Goal: Task Accomplishment & Management: Use online tool/utility

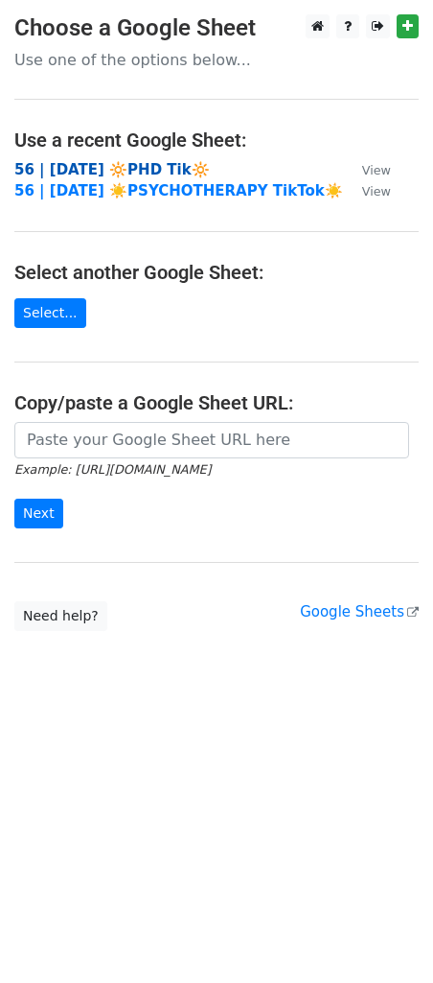
click at [67, 164] on strong "56 | SEPT 2 🔆PHD Tik🔆" at bounding box center [112, 169] width 196 height 17
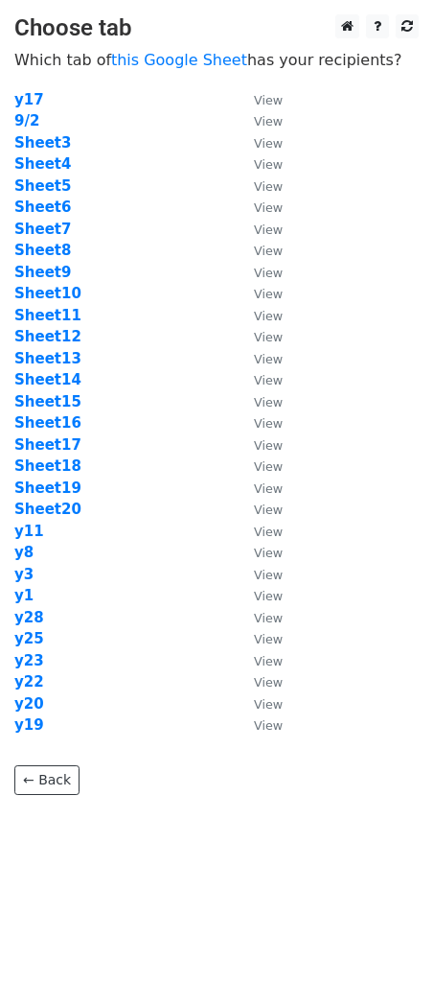
click at [206, 422] on td "Sheet16" at bounding box center [124, 423] width 221 height 22
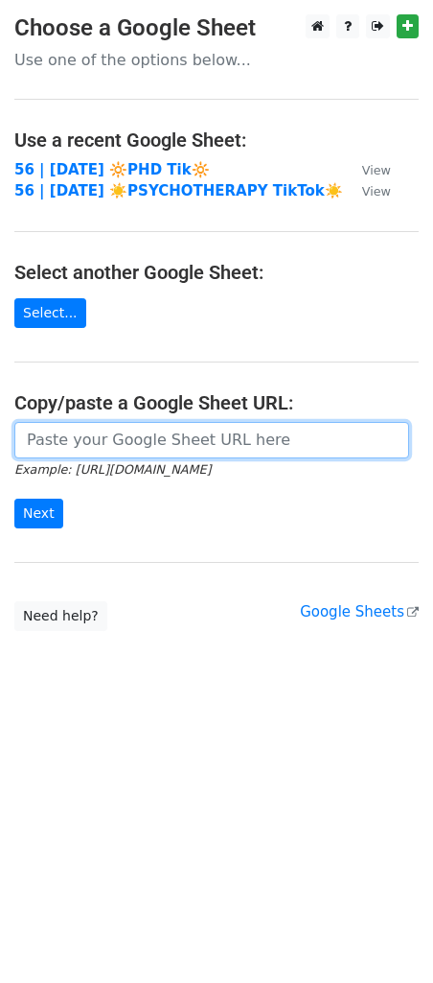
click at [100, 435] on input "url" at bounding box center [211, 440] width 395 height 36
paste input "https://docs.google.com/spreadsheets/d/1PV-vujXM2eWG2lgjlkV9_67x7Dy8kT5cCSa9YfW…"
type input "https://docs.google.com/spreadsheets/d/1PV-vujXM2eWG2lgjlkV9_67x7Dy8kT5cCSa9YfW…"
click at [14, 499] on input "Next" at bounding box center [38, 514] width 49 height 30
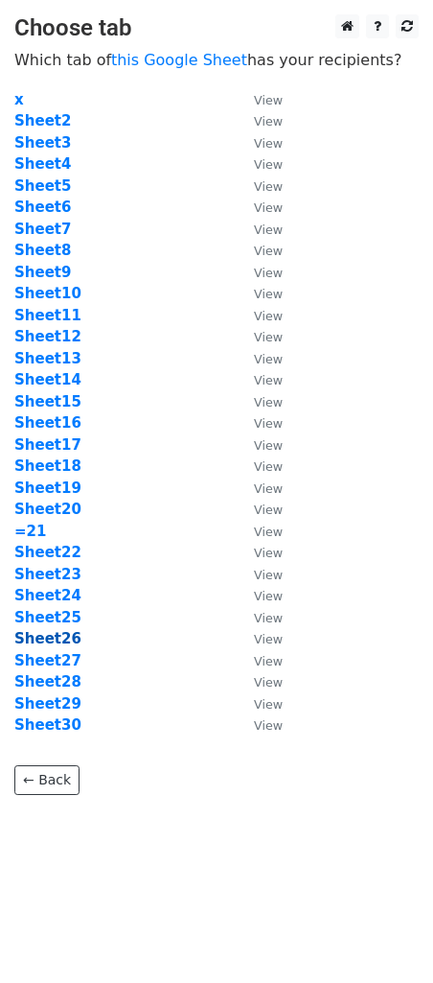
click at [48, 644] on strong "Sheet26" at bounding box center [47, 638] width 67 height 17
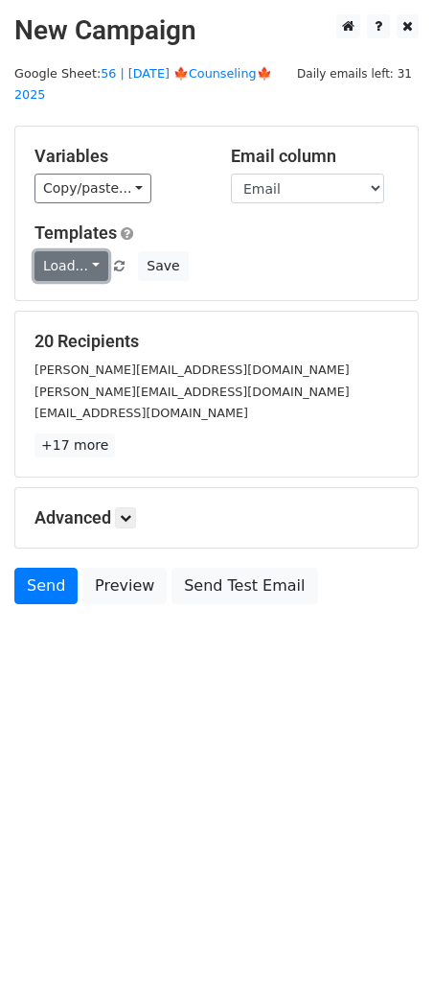
click at [73, 251] on link "Load..." at bounding box center [72, 266] width 74 height 30
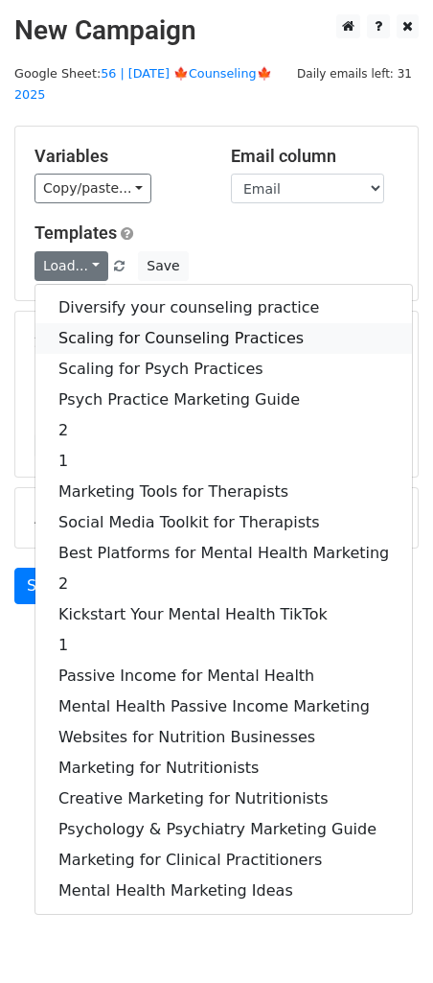
click at [114, 325] on link "Scaling for Counseling Practices" at bounding box center [223, 338] width 377 height 31
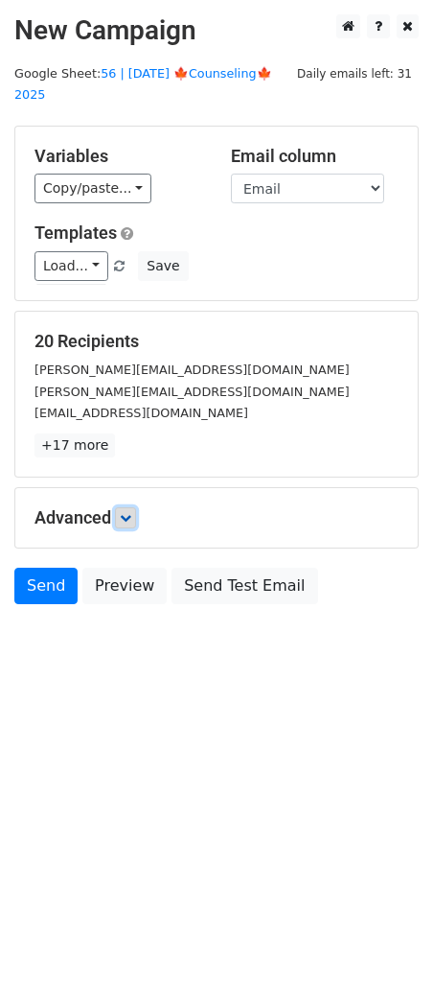
click at [132, 507] on link at bounding box center [125, 517] width 21 height 21
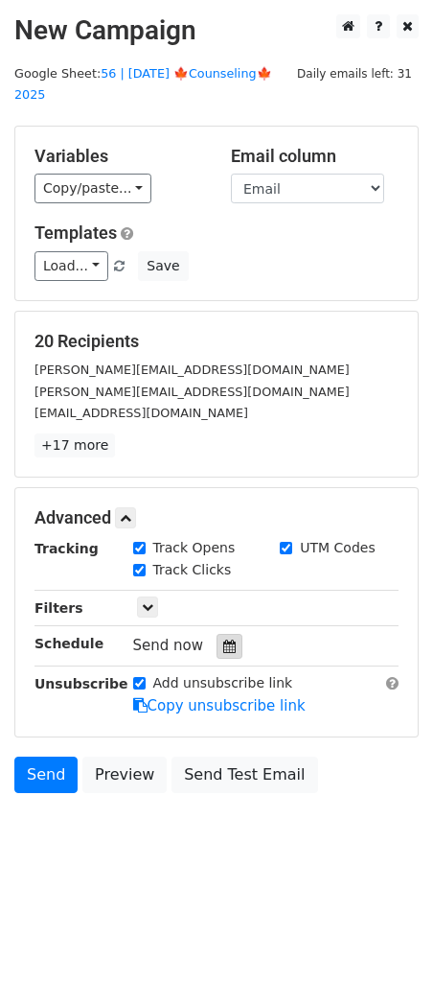
click at [225, 639] on icon at bounding box center [229, 645] width 12 height 13
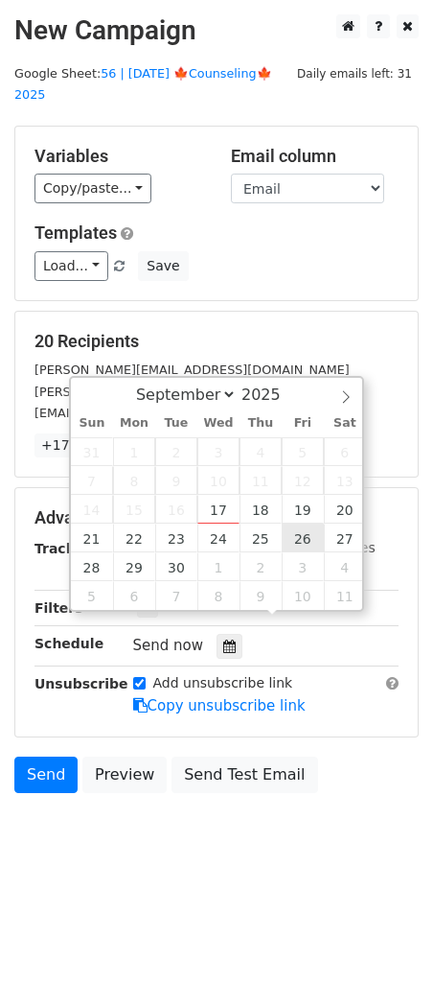
type input "2025-09-26 12:00"
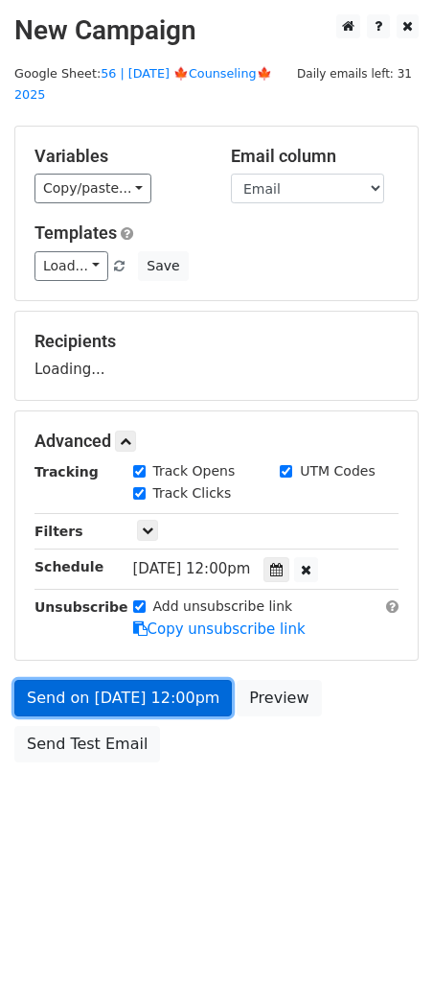
click at [156, 686] on link "Send on Sep 26 at 12:00pm" at bounding box center [123, 698] width 218 height 36
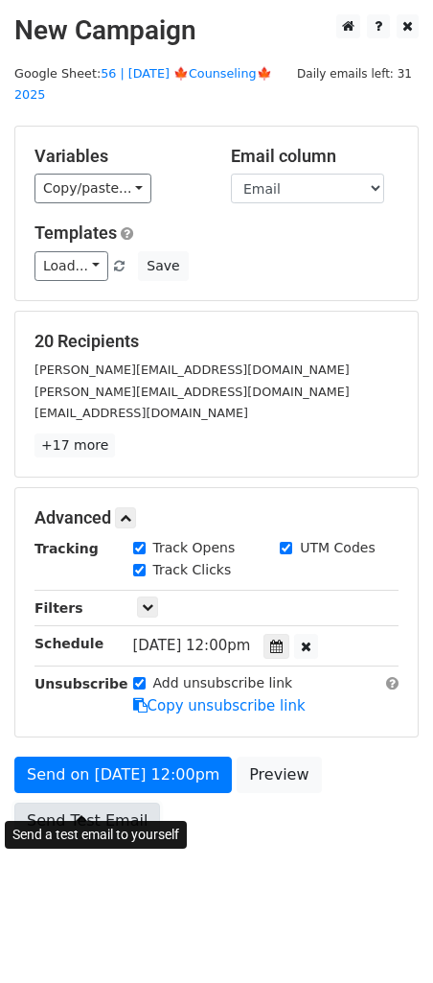
click at [99, 802] on link "Send Test Email" at bounding box center [87, 820] width 146 height 36
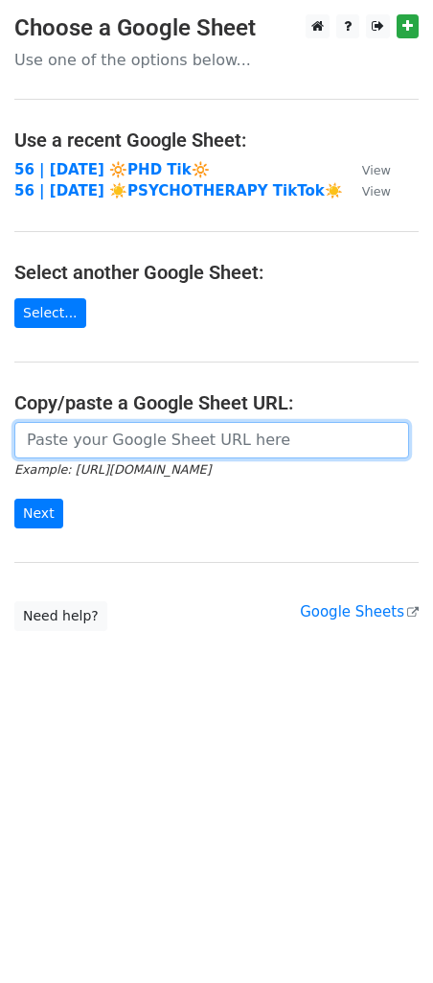
click at [155, 430] on input "url" at bounding box center [211, 440] width 395 height 36
paste input "https://docs.google.com/spreadsheets/d/1PV-vujXM2eWG2lgjlkV9_67x7Dy8kT5cCSa9YfW…"
type input "https://docs.google.com/spreadsheets/d/1PV-vujXM2eWG2lgjlkV9_67x7Dy8kT5cCSa9YfW…"
click at [14, 499] on input "Next" at bounding box center [38, 514] width 49 height 30
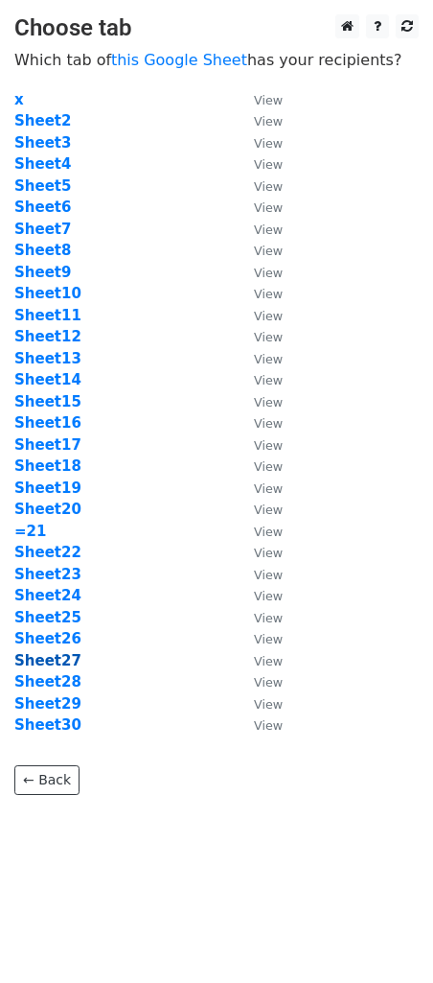
click at [46, 664] on strong "Sheet27" at bounding box center [47, 660] width 67 height 17
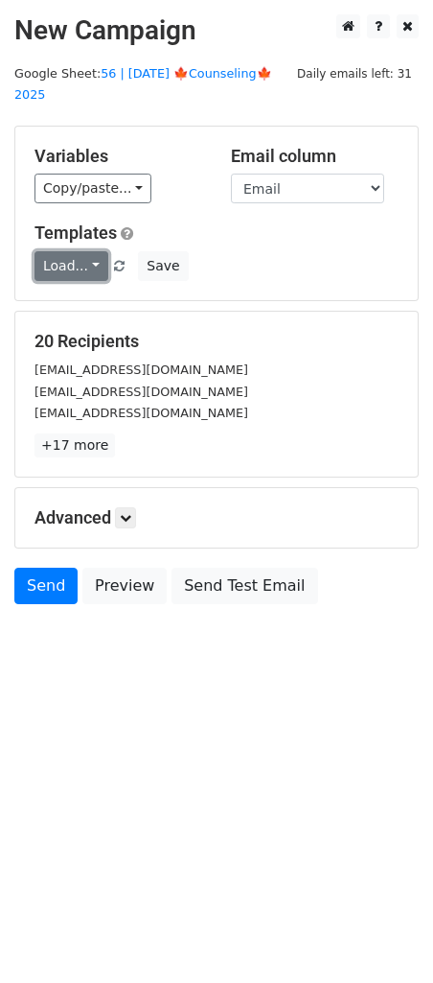
click at [74, 254] on link "Load..." at bounding box center [72, 266] width 74 height 30
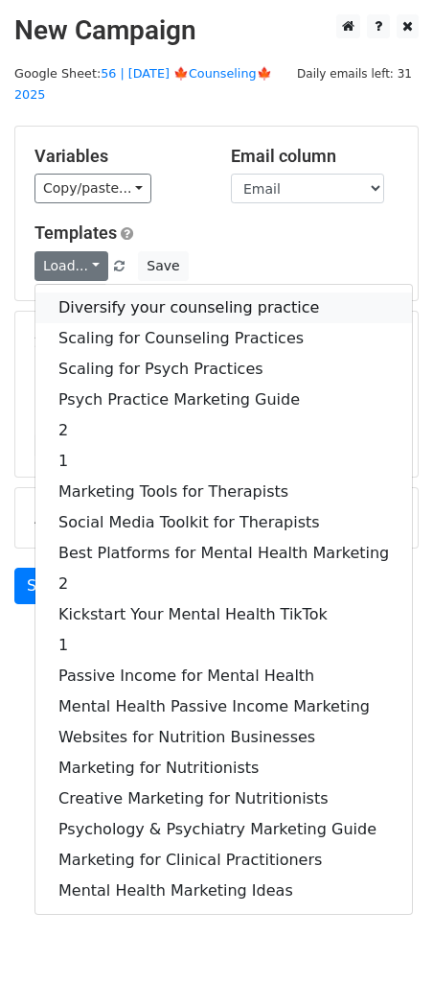
click at [91, 292] on link "Diversify your counseling practice" at bounding box center [223, 307] width 377 height 31
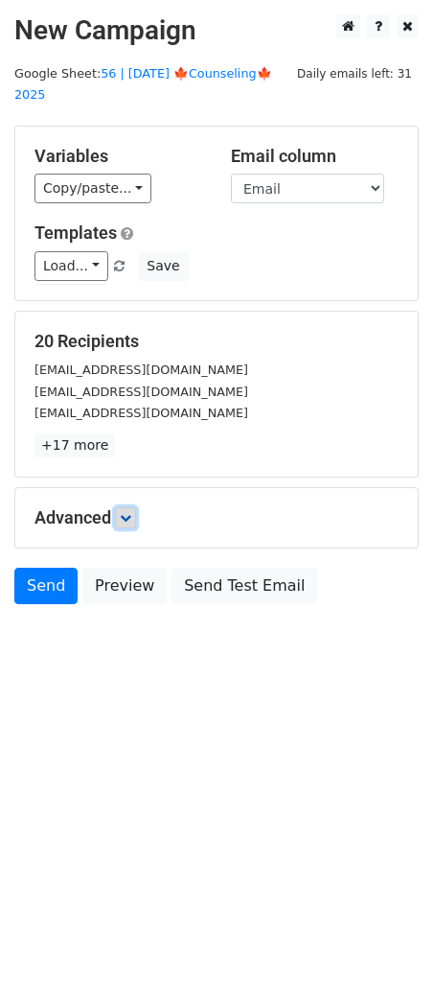
click at [126, 512] on icon at bounding box center [126, 518] width 12 height 12
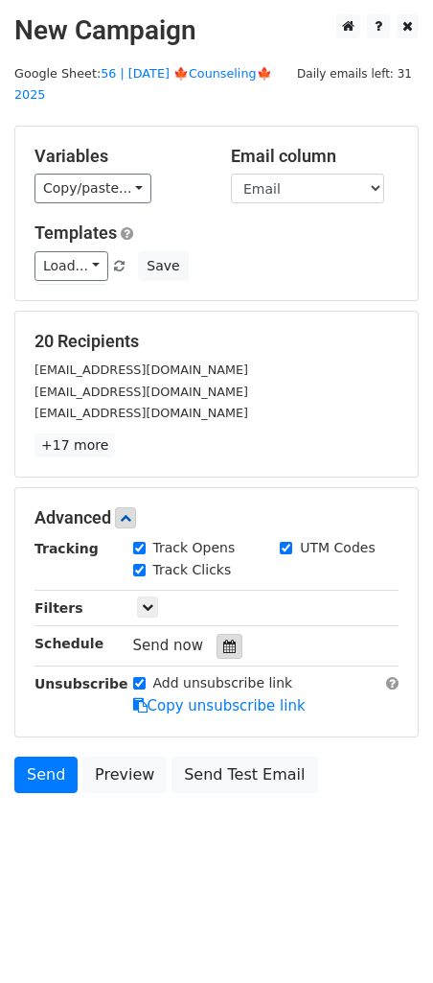
click at [217, 634] on div at bounding box center [230, 646] width 26 height 25
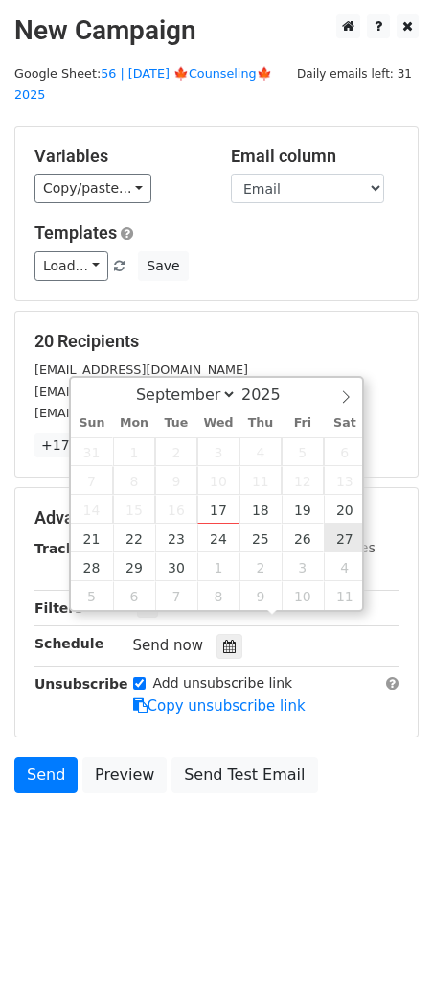
type input "2025-09-27 12:00"
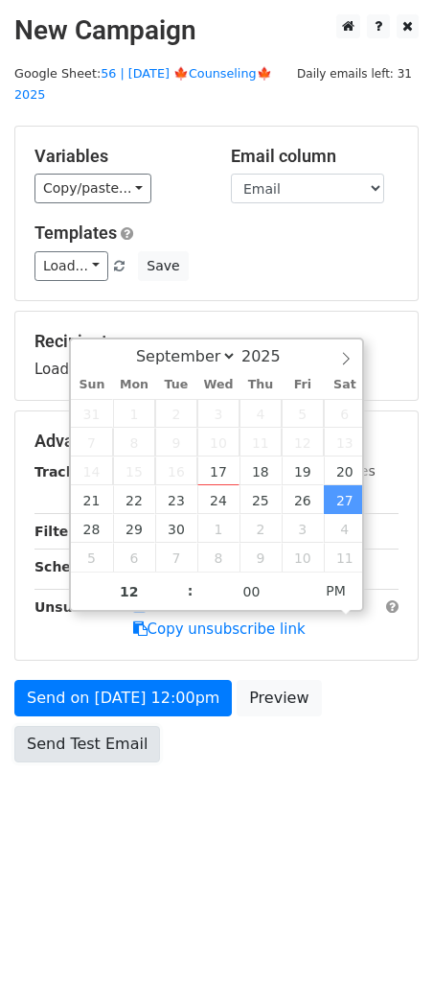
click at [114, 726] on link "Send Test Email" at bounding box center [87, 744] width 146 height 36
